Goal: Task Accomplishment & Management: Manage account settings

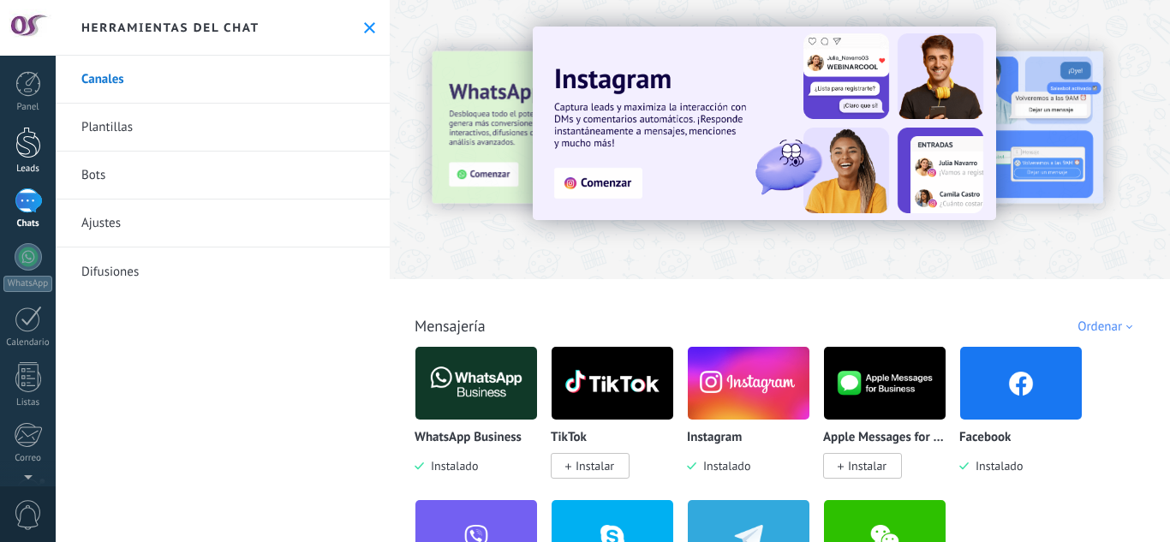
click at [22, 148] on div at bounding box center [28, 143] width 26 height 32
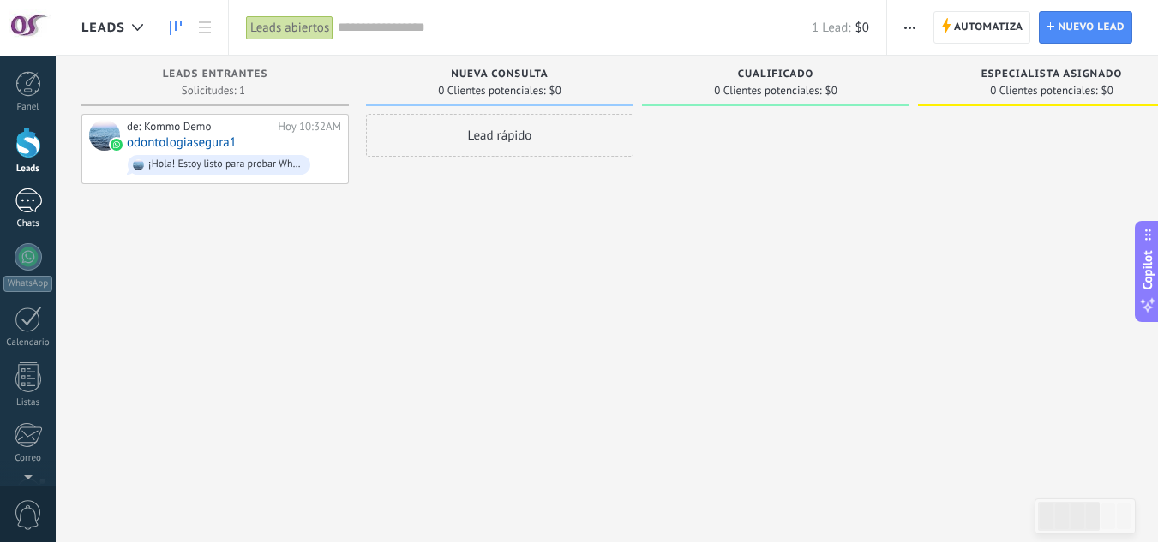
click at [26, 192] on div at bounding box center [28, 201] width 27 height 25
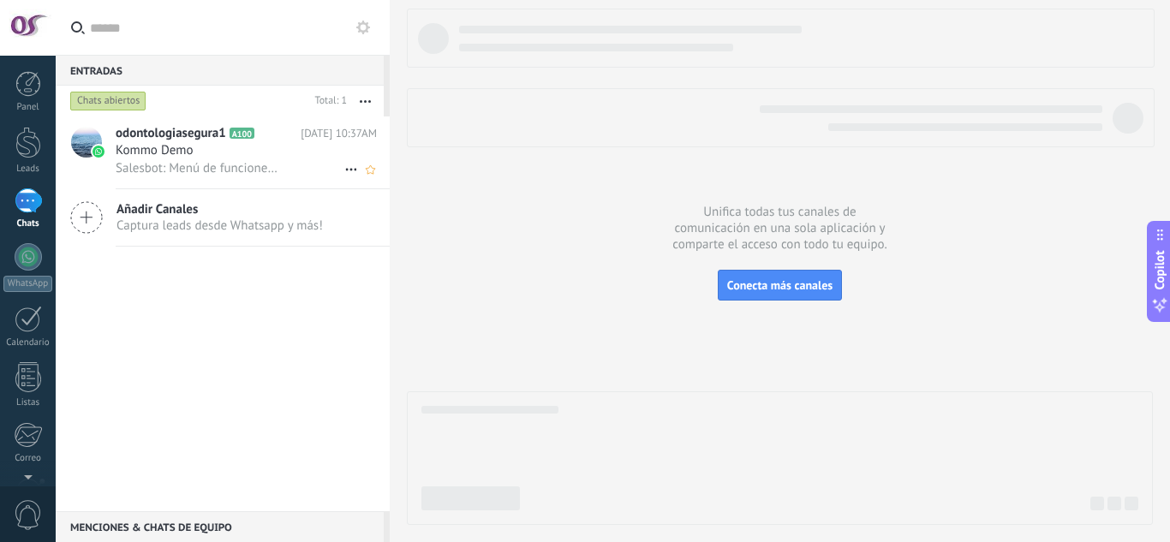
click at [162, 131] on span "odontologiasegura1" at bounding box center [171, 133] width 111 height 17
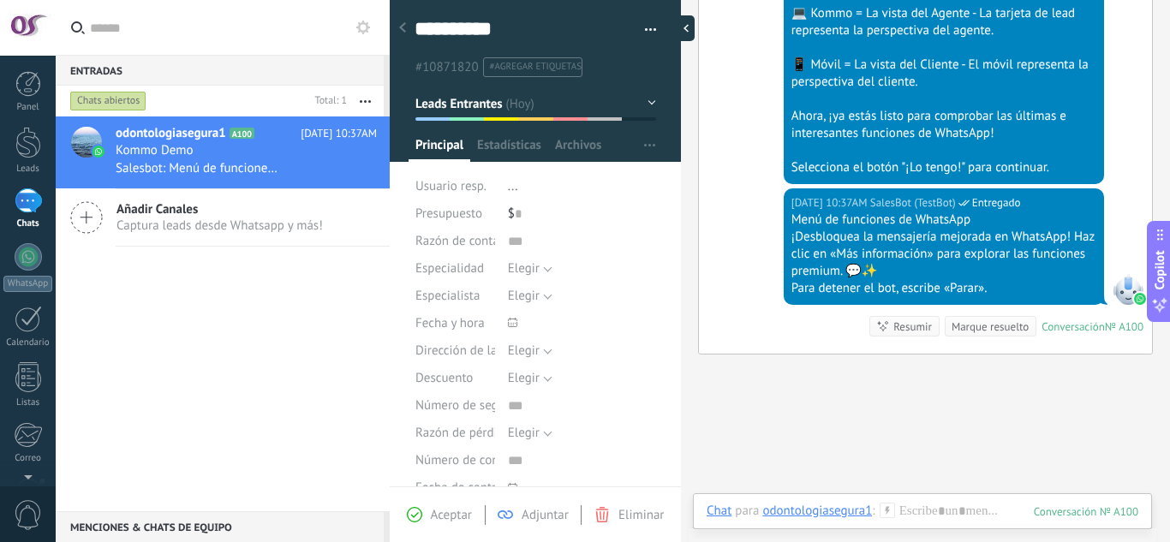
click at [685, 27] on div at bounding box center [682, 28] width 26 height 26
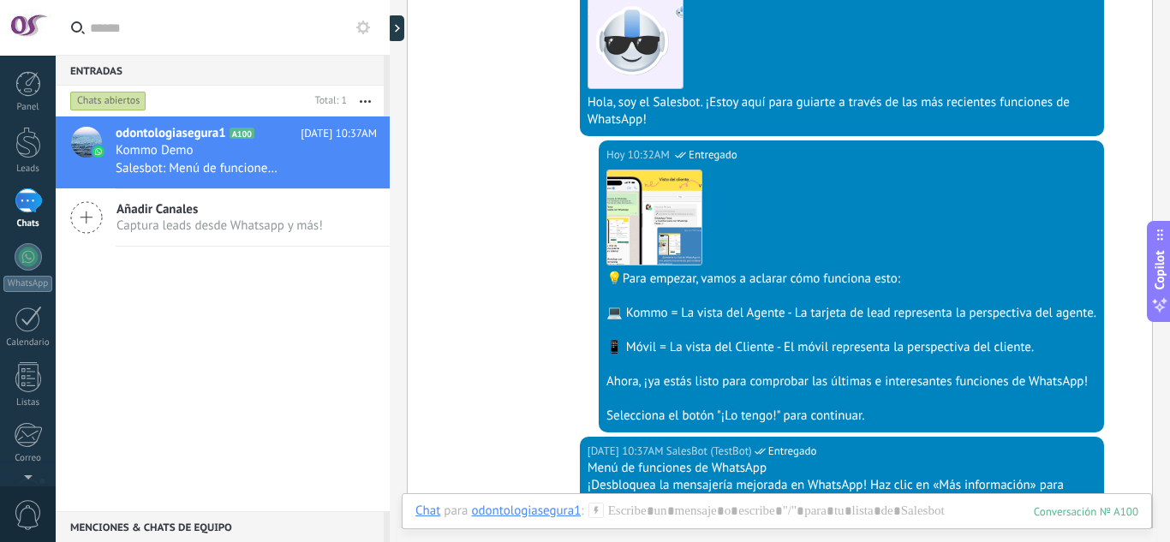
scroll to position [114, 0]
